Goal: Information Seeking & Learning: Learn about a topic

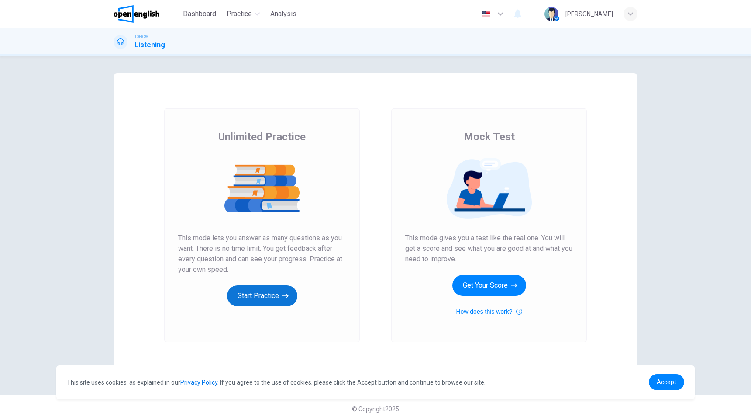
click at [253, 295] on button "Start Practice" at bounding box center [262, 295] width 70 height 21
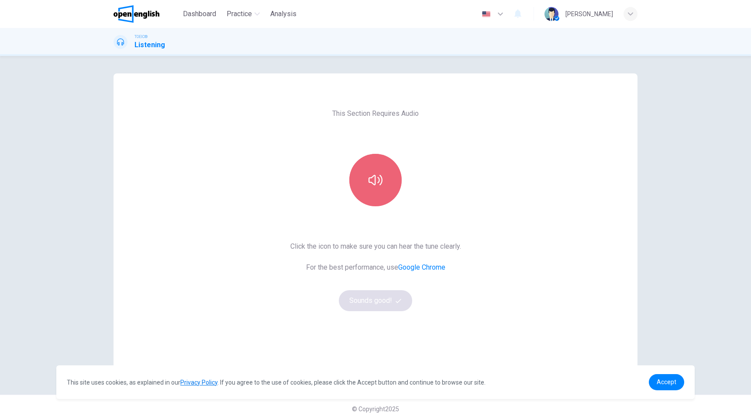
click at [371, 180] on icon "button" at bounding box center [375, 180] width 14 height 14
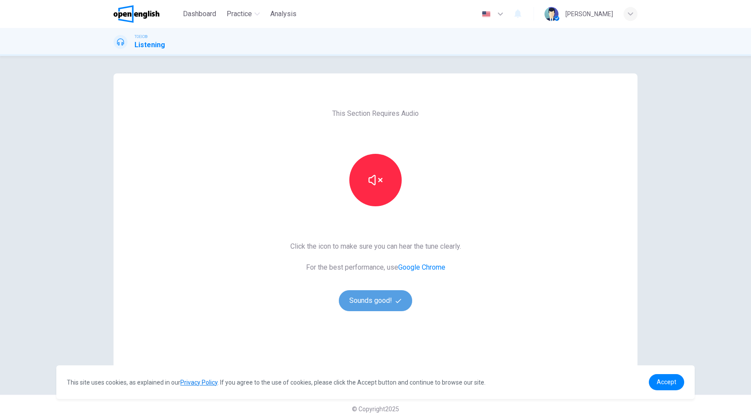
click at [378, 299] on button "Sounds good!" at bounding box center [375, 300] width 73 height 21
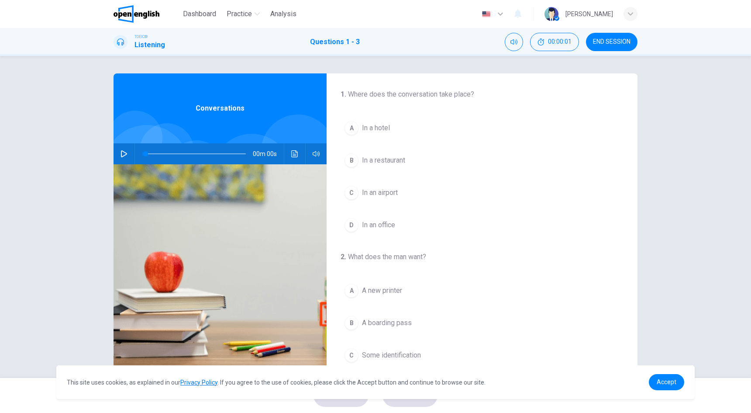
click at [120, 149] on button "button" at bounding box center [124, 153] width 14 height 21
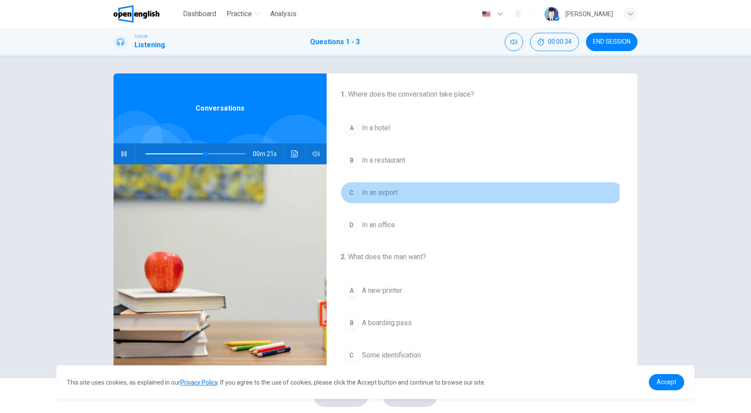
click at [354, 192] on div "C" at bounding box center [351, 193] width 14 height 14
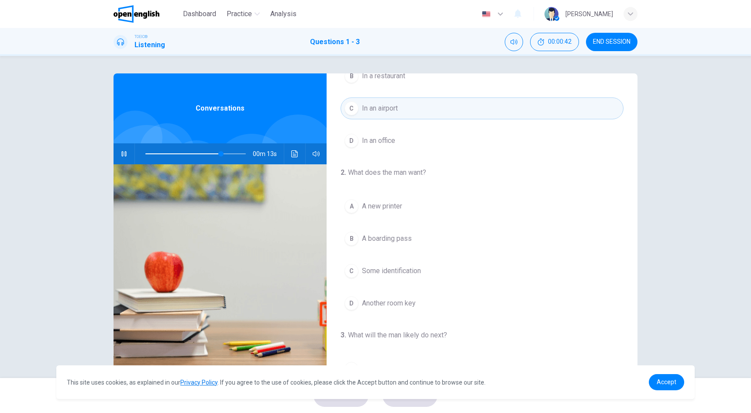
scroll to position [90, 0]
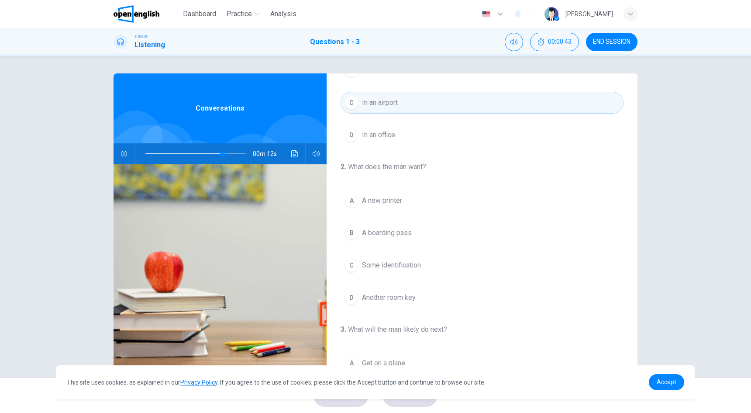
click at [350, 233] on div "B" at bounding box center [351, 233] width 14 height 14
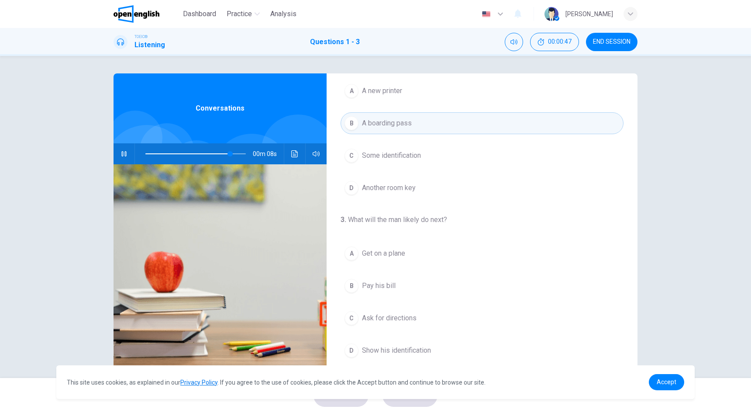
scroll to position [17, 0]
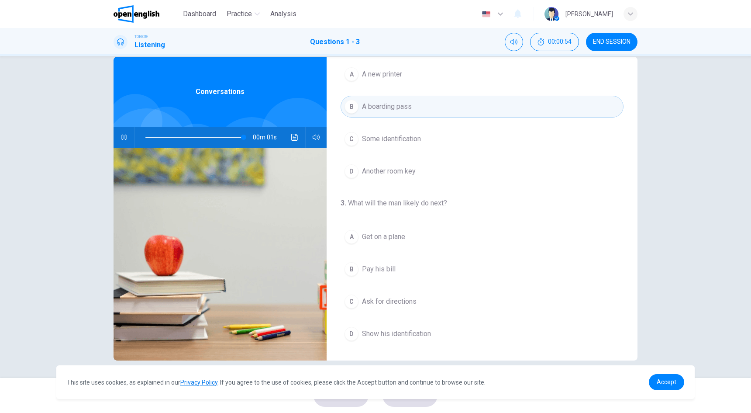
type input "*"
click at [346, 305] on div "C" at bounding box center [351, 301] width 14 height 14
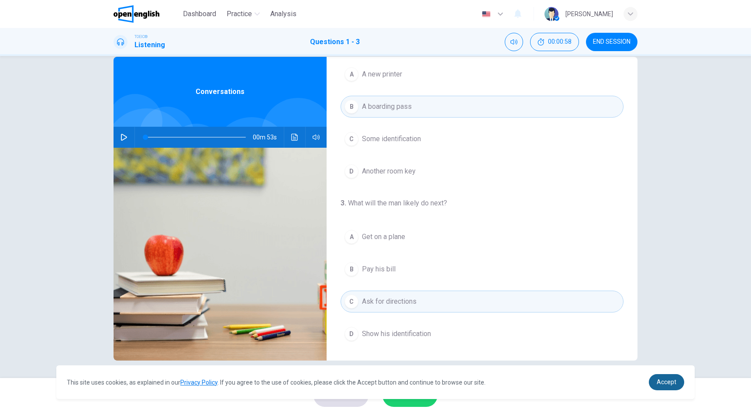
click at [673, 382] on span "Accept" at bounding box center [667, 381] width 20 height 7
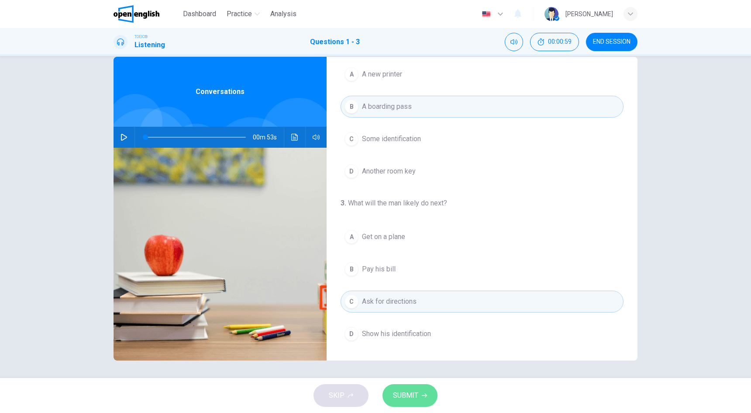
click at [412, 391] on span "SUBMIT" at bounding box center [405, 395] width 25 height 12
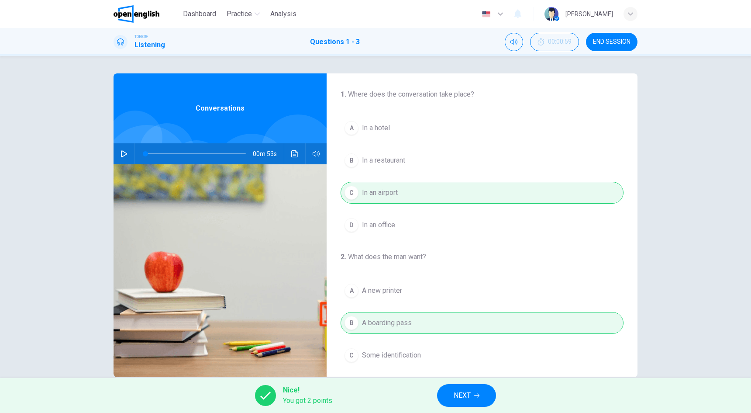
scroll to position [199, 0]
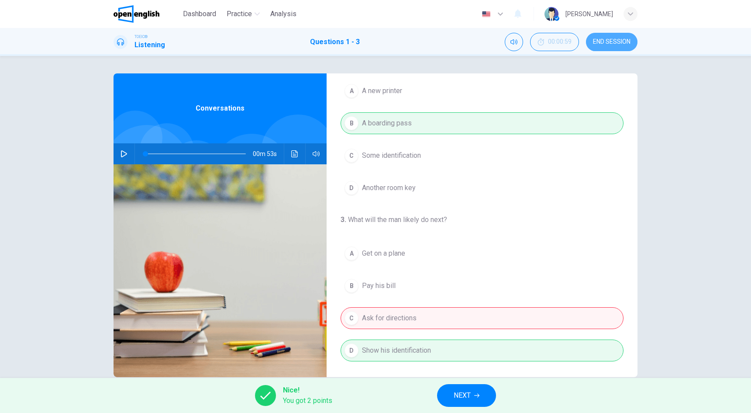
click at [612, 41] on span "END SESSION" at bounding box center [612, 41] width 38 height 7
